Goal: Information Seeking & Learning: Learn about a topic

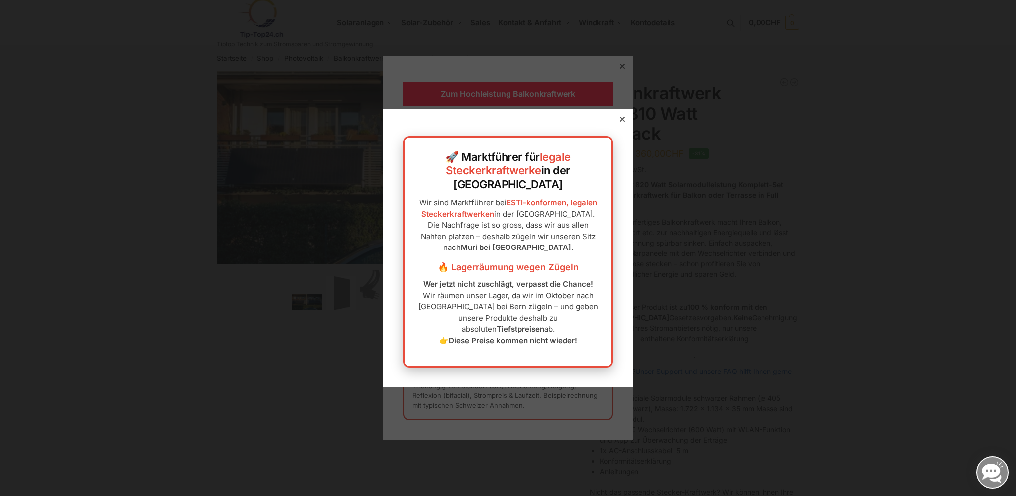
click at [618, 124] on div at bounding box center [622, 119] width 9 height 9
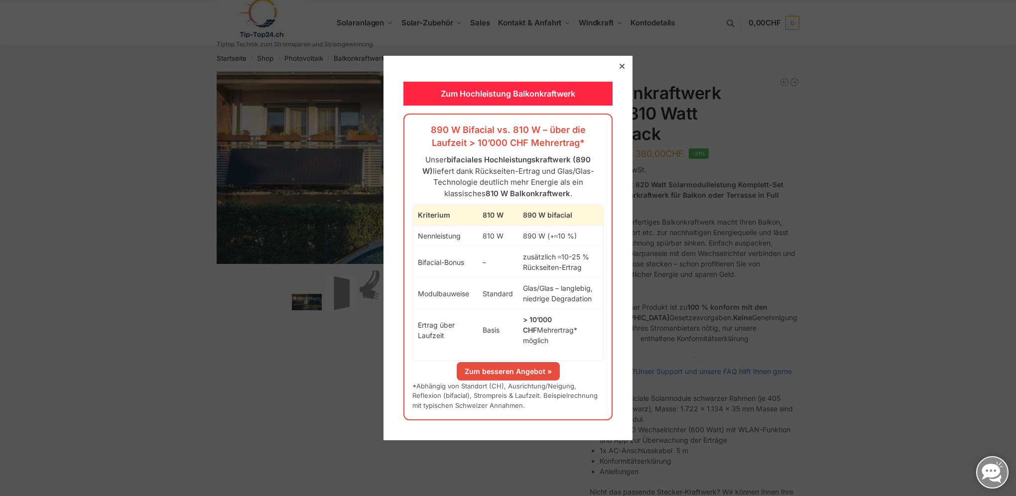
click at [618, 70] on div at bounding box center [622, 66] width 9 height 9
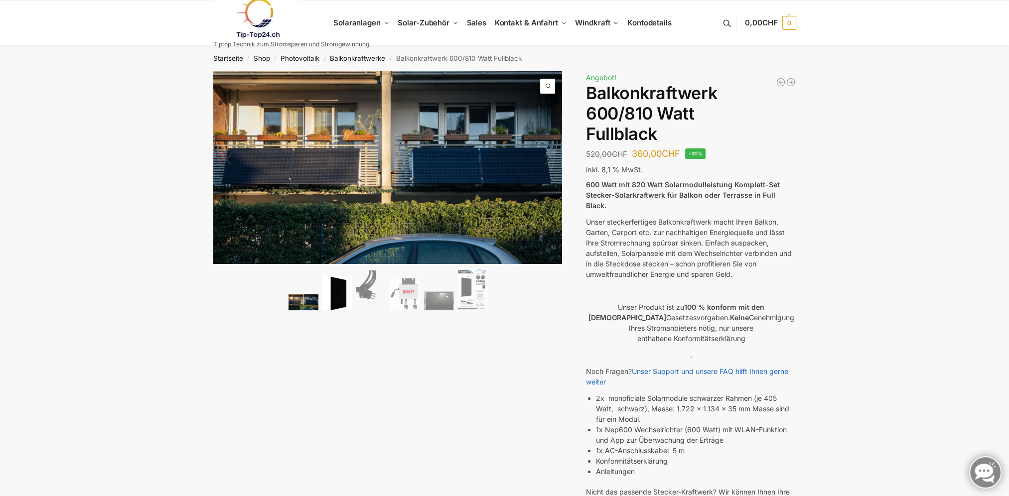
click at [346, 294] on img at bounding box center [337, 294] width 30 height 34
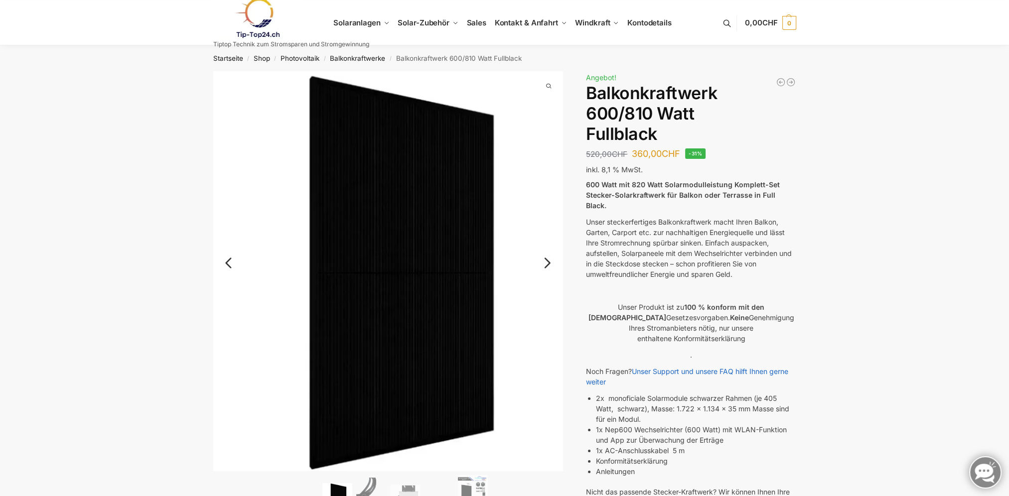
scroll to position [199, 0]
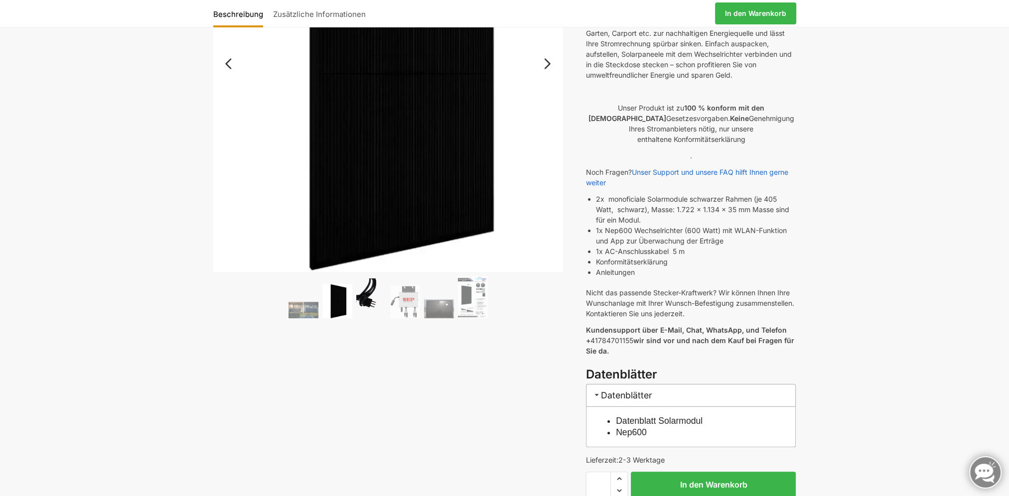
click at [370, 299] on img at bounding box center [371, 299] width 30 height 40
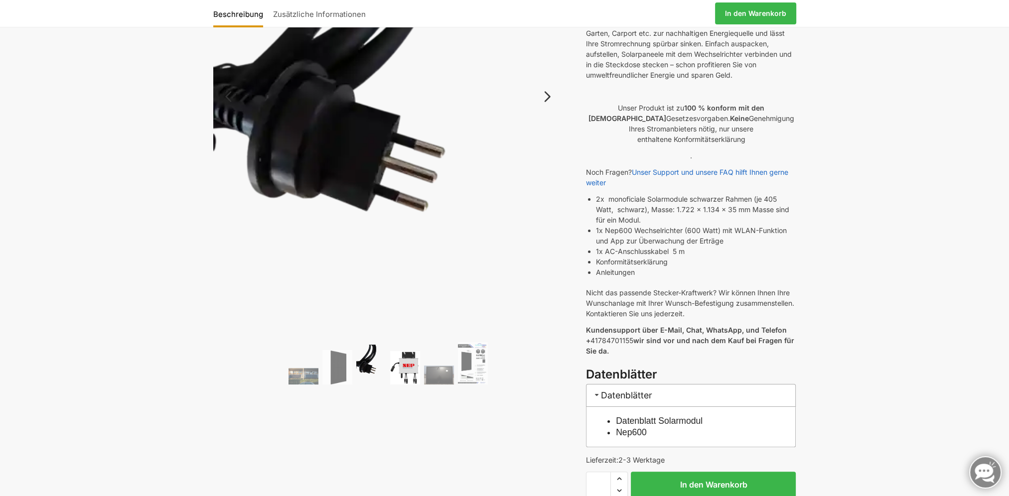
click at [400, 363] on img at bounding box center [405, 367] width 30 height 33
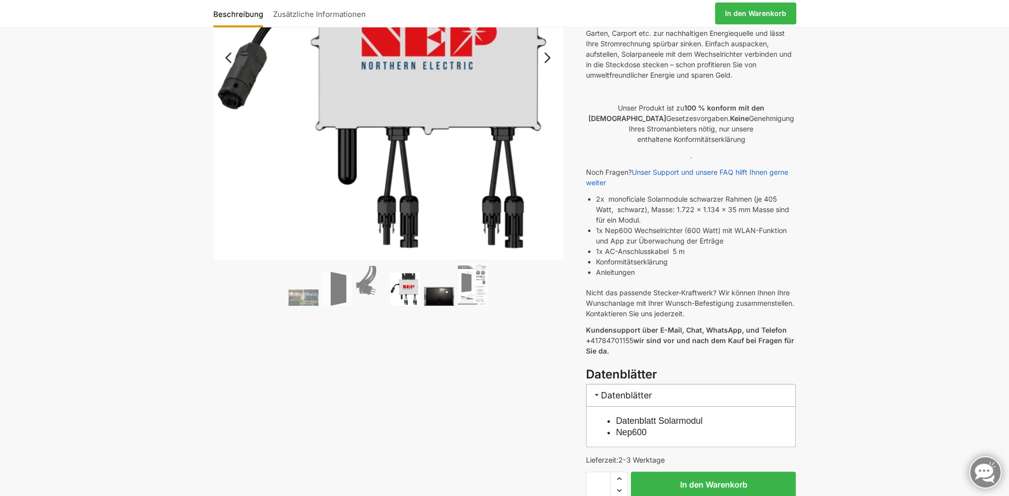
click at [442, 298] on img at bounding box center [439, 296] width 30 height 19
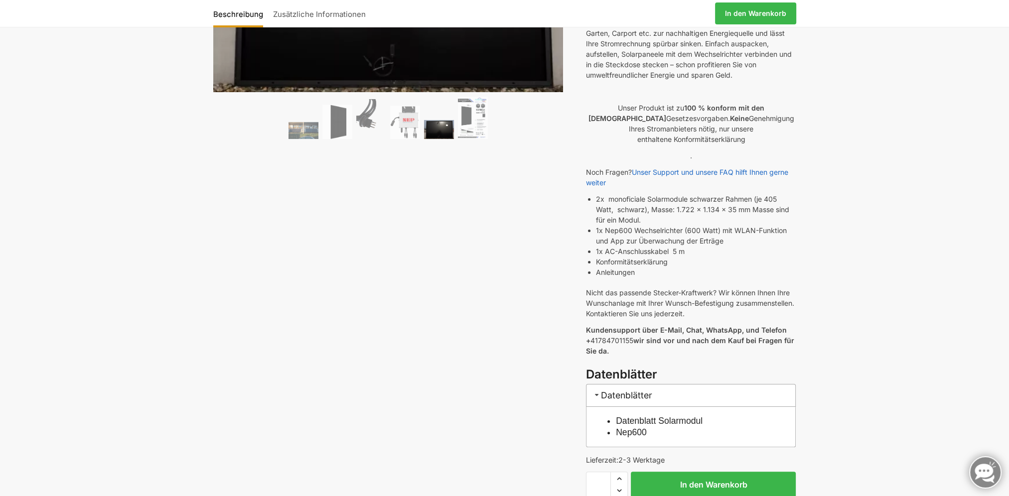
scroll to position [0, 0]
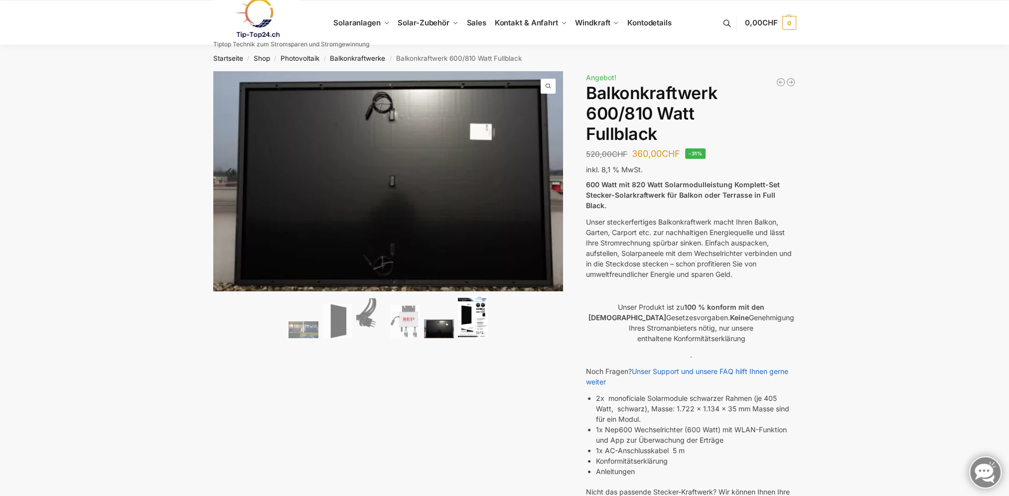
click at [474, 318] on img at bounding box center [473, 317] width 30 height 42
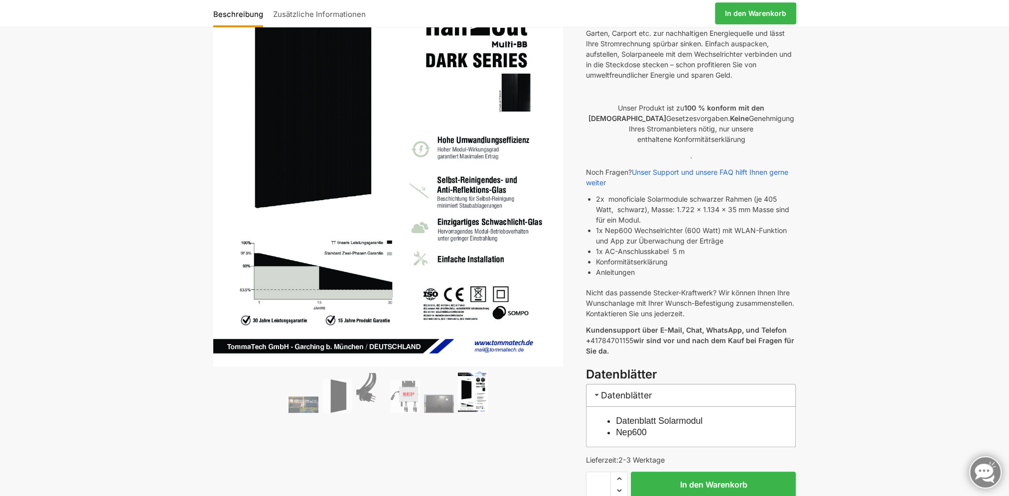
scroll to position [399, 0]
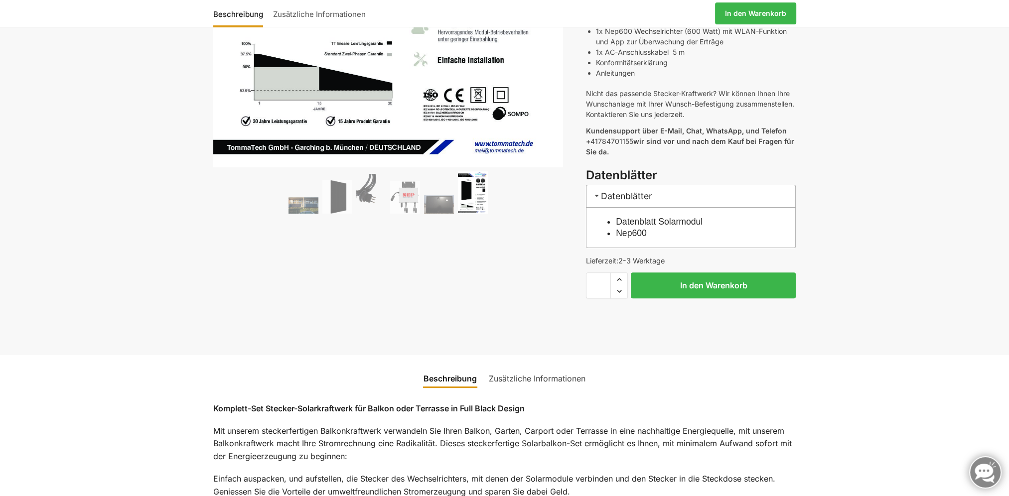
click at [671, 217] on link "Datenblatt Solarmodul" at bounding box center [659, 222] width 87 height 10
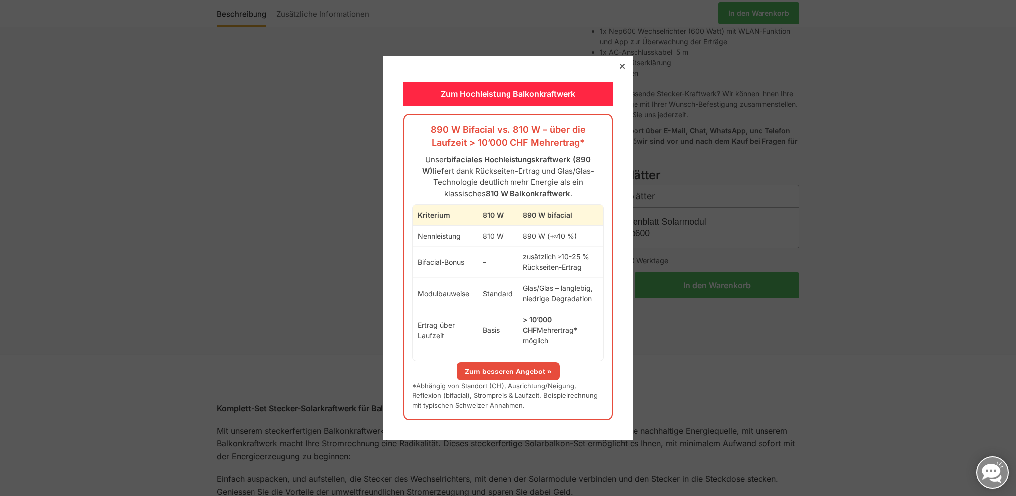
drag, startPoint x: 408, startPoint y: 132, endPoint x: 586, endPoint y: 335, distance: 270.4
click at [586, 335] on div "890 W Bifacial vs. 810 W – über die Laufzeit > 10’000 CHF Mehrertrag* Unser bif…" at bounding box center [508, 267] width 209 height 307
copy div "890 W Bifacial vs. 810 W – über die Laufzeit > 10’000 CHF Mehrertrag* Unser bif…"
click at [620, 69] on icon at bounding box center [622, 66] width 5 height 5
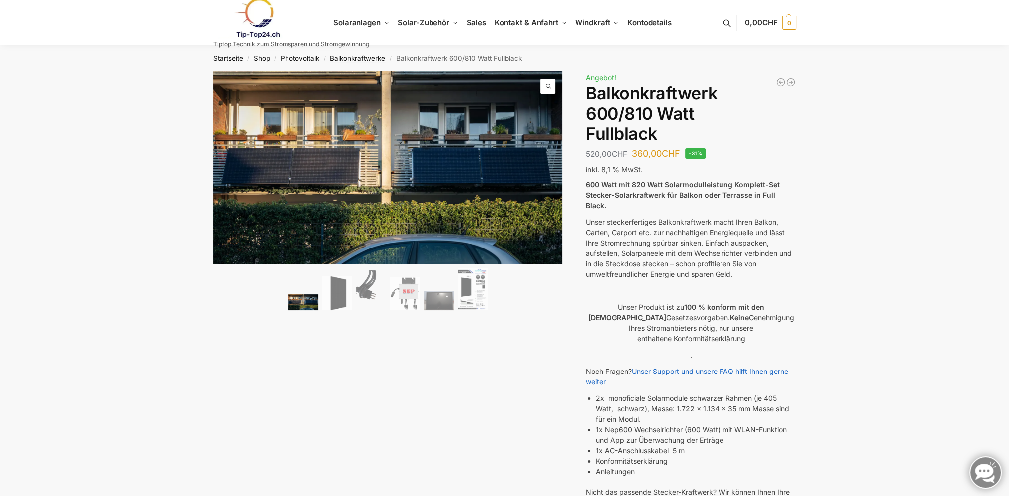
click at [357, 58] on link "Balkonkraftwerke" at bounding box center [357, 58] width 55 height 8
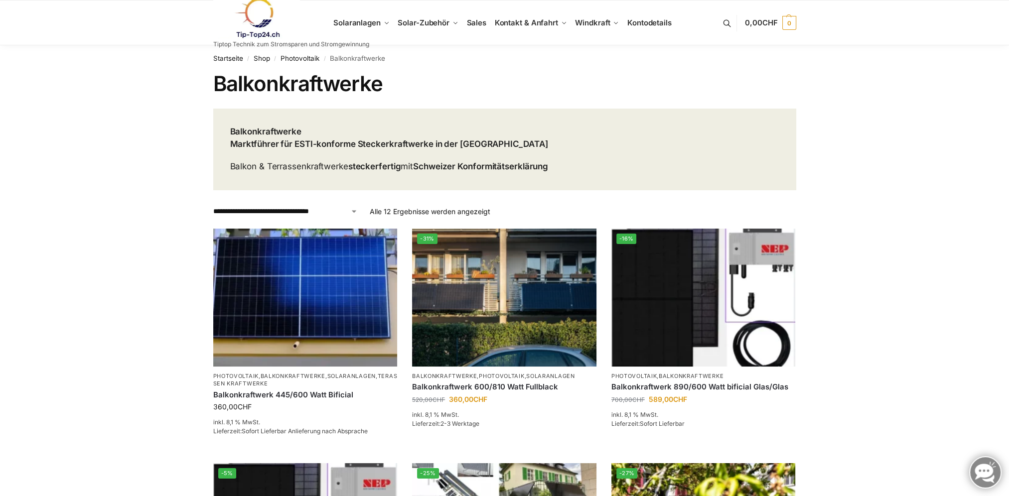
scroll to position [199, 0]
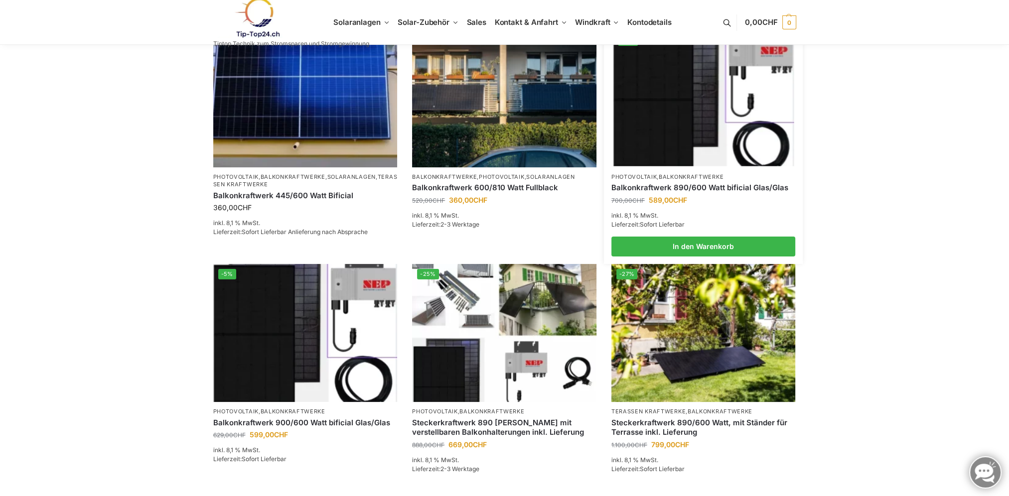
click at [717, 185] on link "Balkonkraftwerk 890/600 Watt bificial Glas/Glas" at bounding box center [703, 188] width 184 height 10
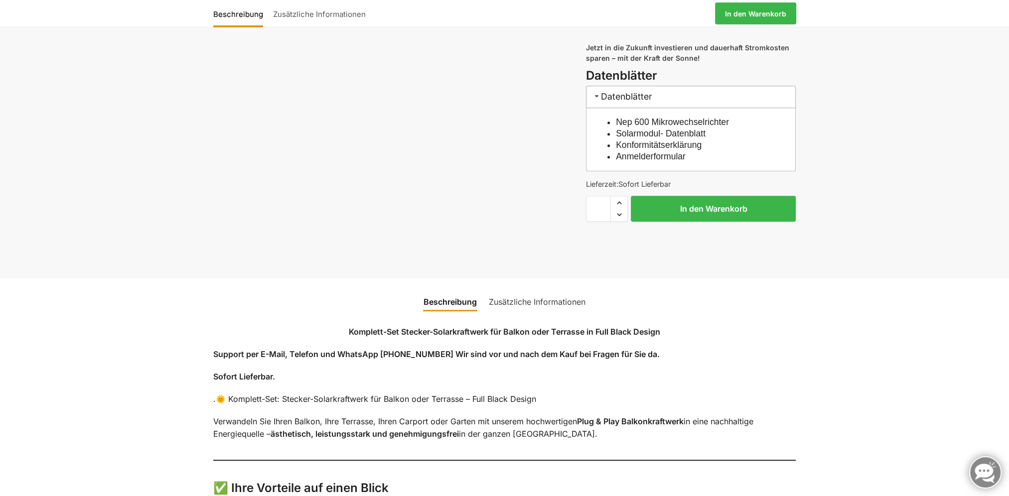
scroll to position [797, 0]
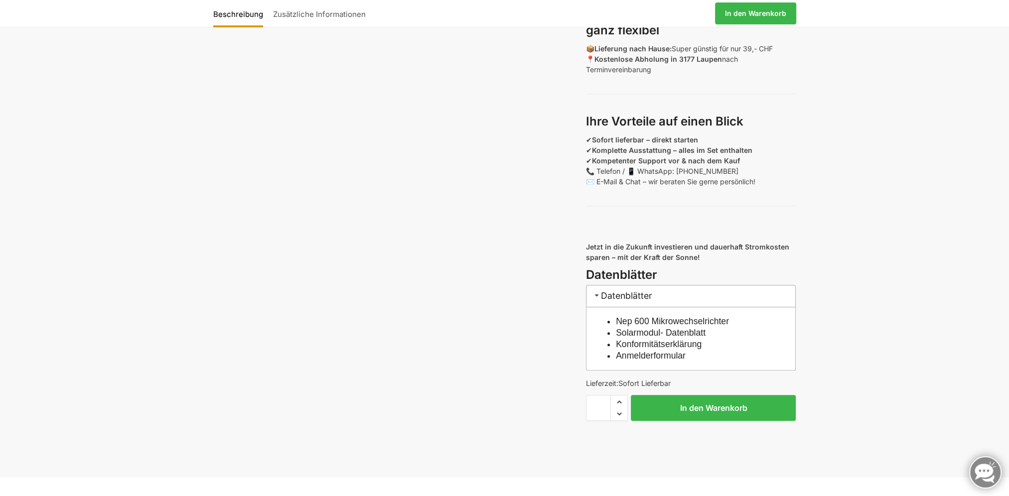
click at [618, 303] on h3 "Datenblätter" at bounding box center [691, 296] width 210 height 22
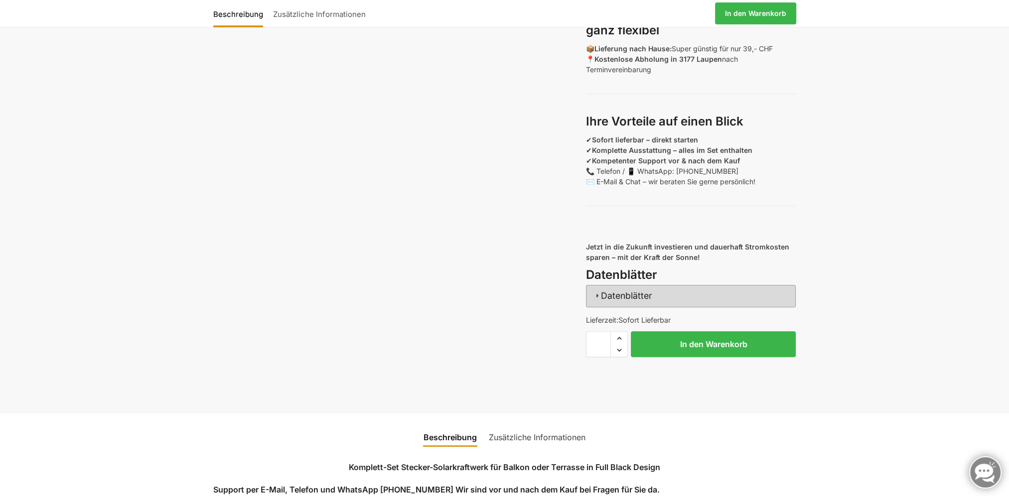
click at [594, 299] on span at bounding box center [597, 295] width 8 height 8
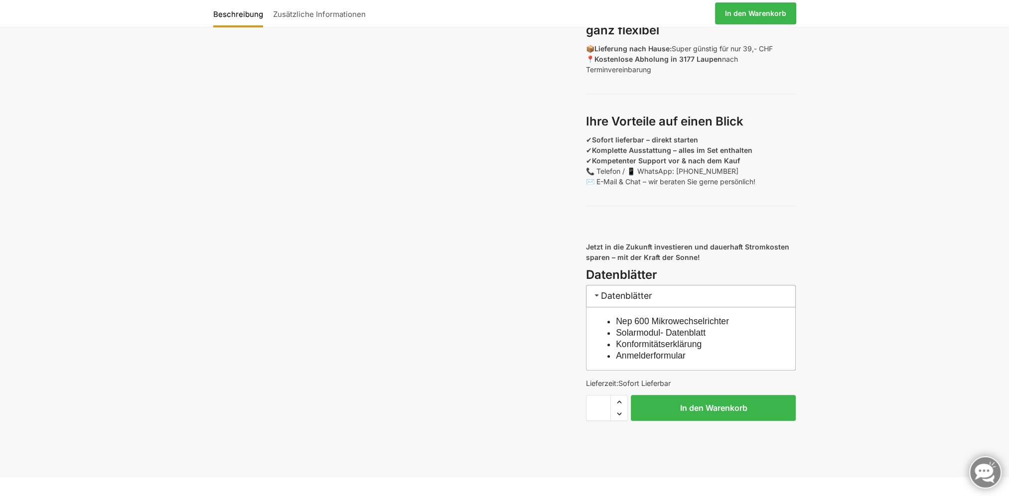
click at [700, 326] on link "Nep 600 Mikrowechselrichter" at bounding box center [672, 321] width 113 height 10
